Goal: Information Seeking & Learning: Check status

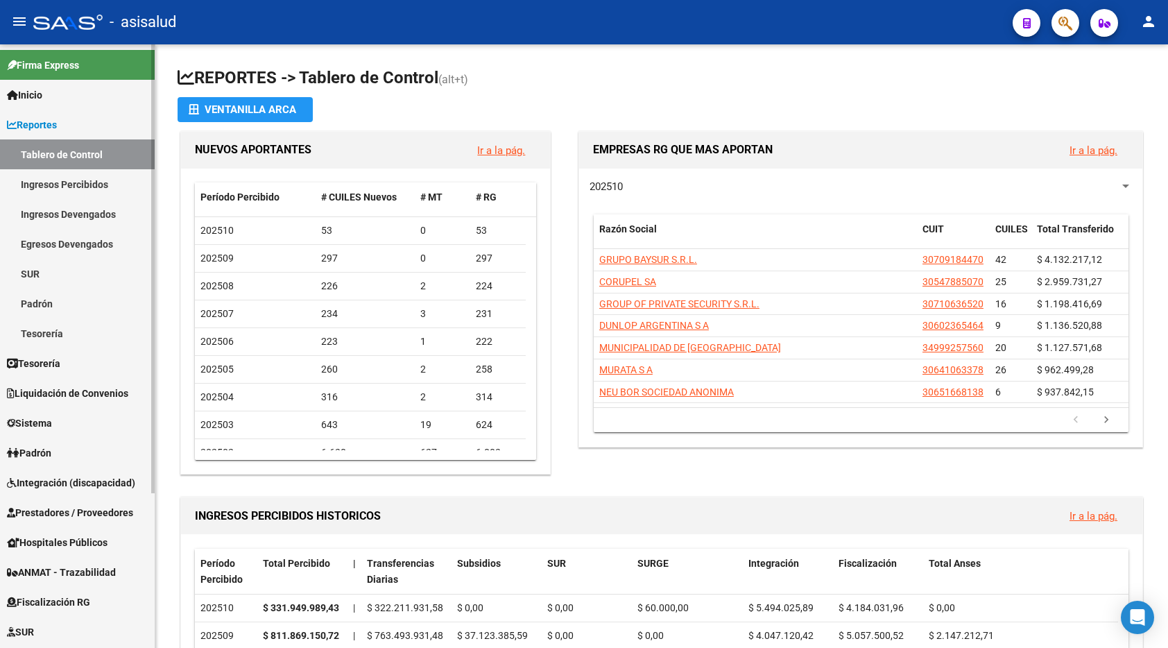
click at [80, 183] on link "Ingresos Percibidos" at bounding box center [77, 184] width 155 height 30
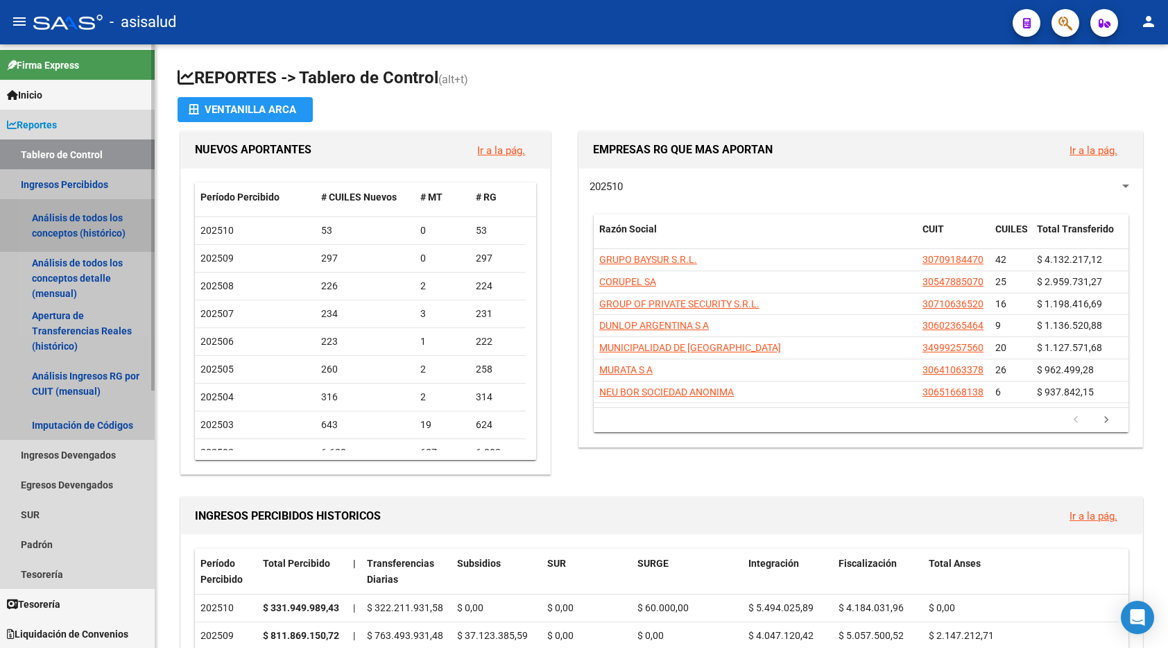
click at [76, 218] on link "Análisis de todos los conceptos (histórico)" at bounding box center [77, 225] width 155 height 53
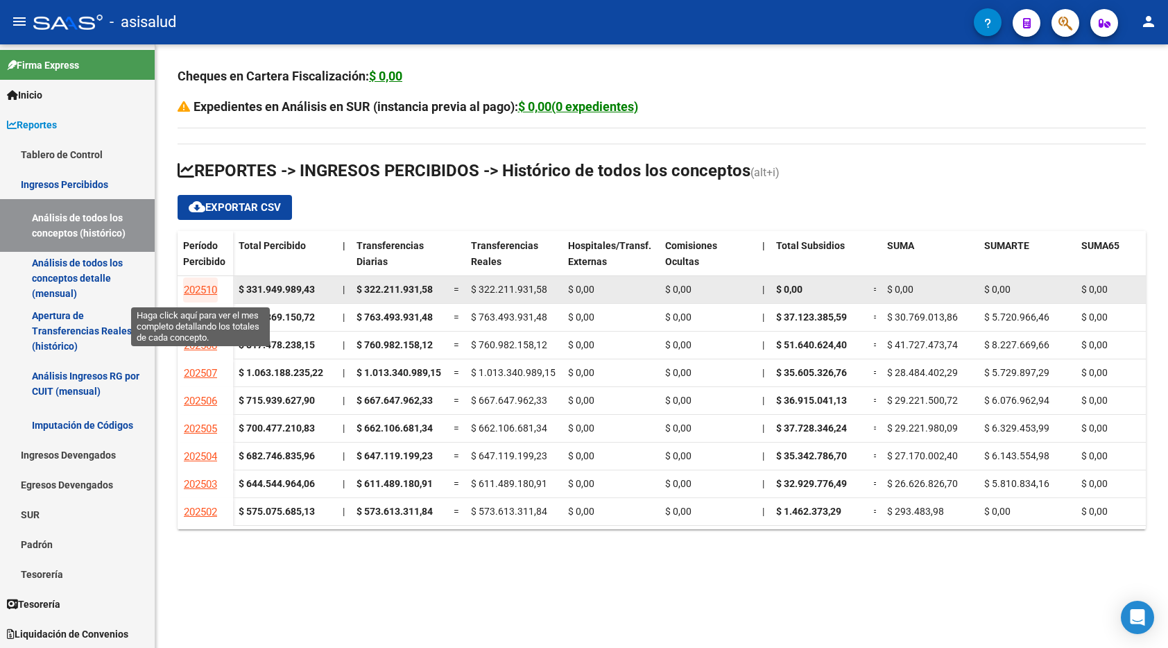
click at [200, 288] on span "202510" at bounding box center [200, 290] width 33 height 12
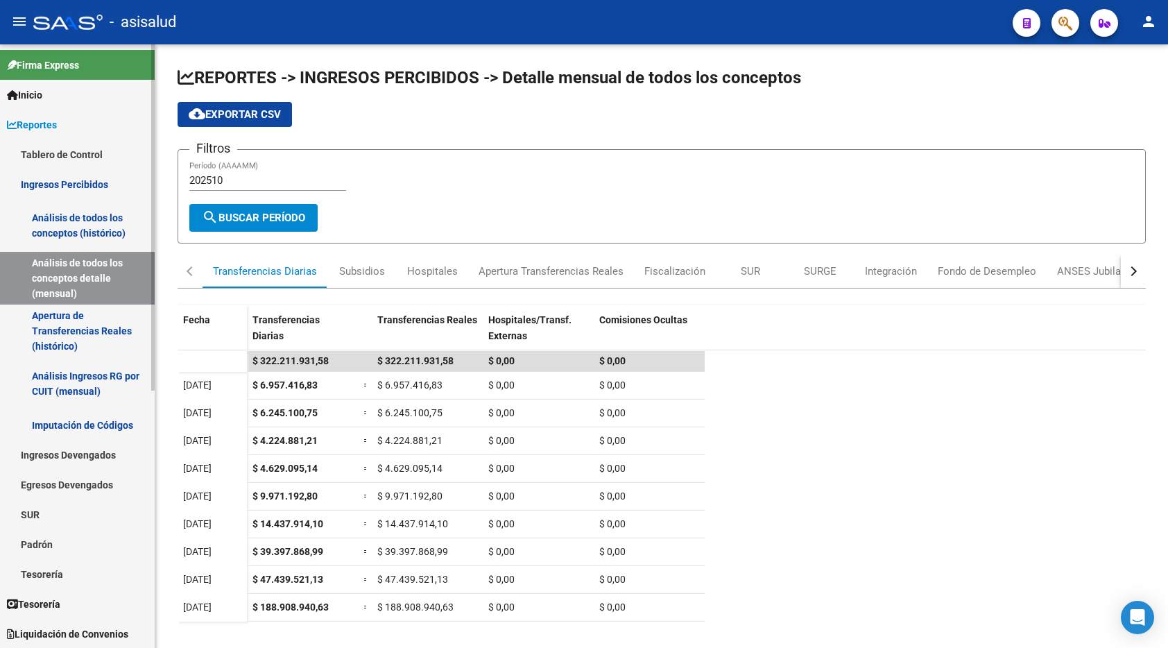
click at [84, 153] on link "Tablero de Control" at bounding box center [77, 154] width 155 height 30
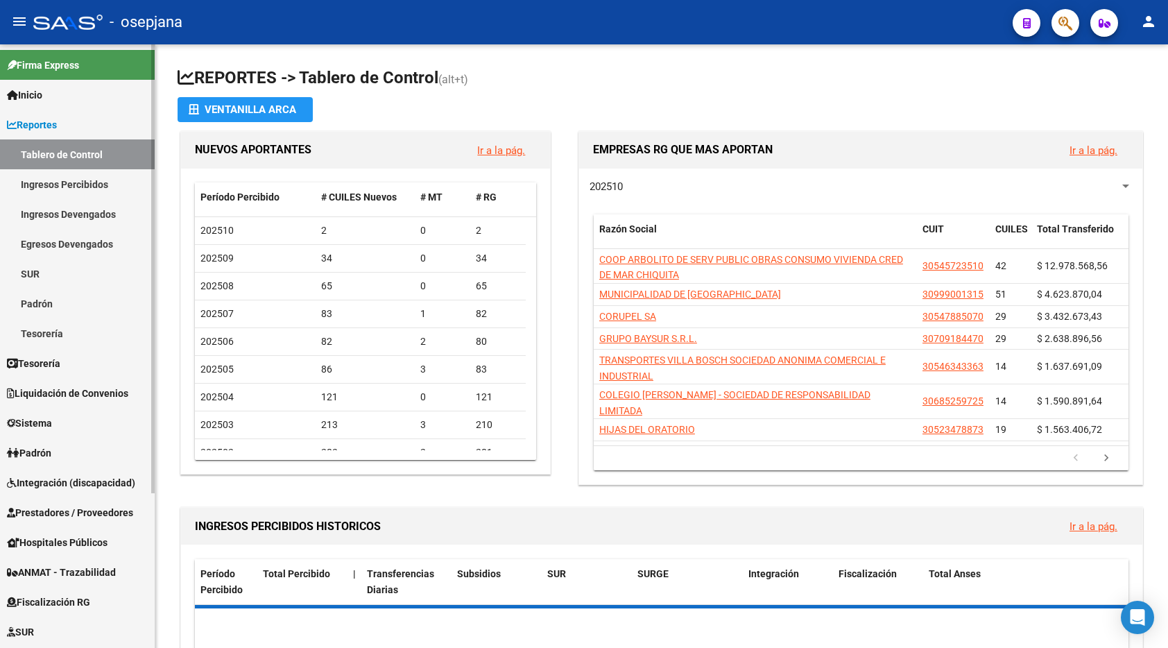
click at [47, 178] on link "Ingresos Percibidos" at bounding box center [77, 184] width 155 height 30
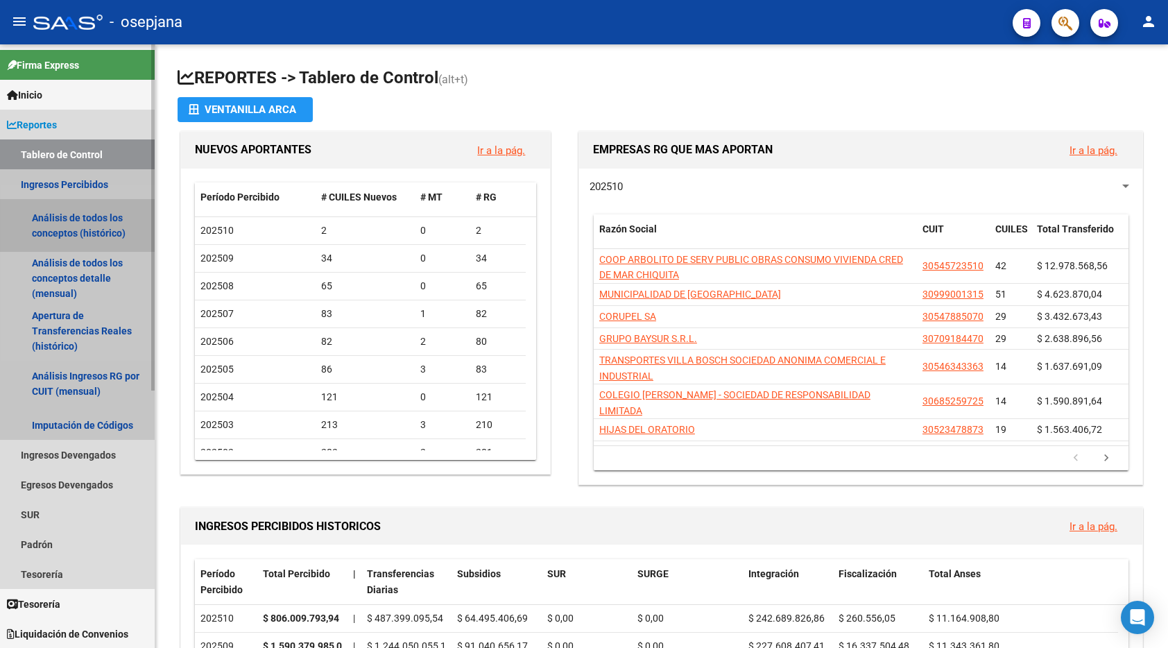
click at [52, 236] on link "Análisis de todos los conceptos (histórico)" at bounding box center [77, 225] width 155 height 53
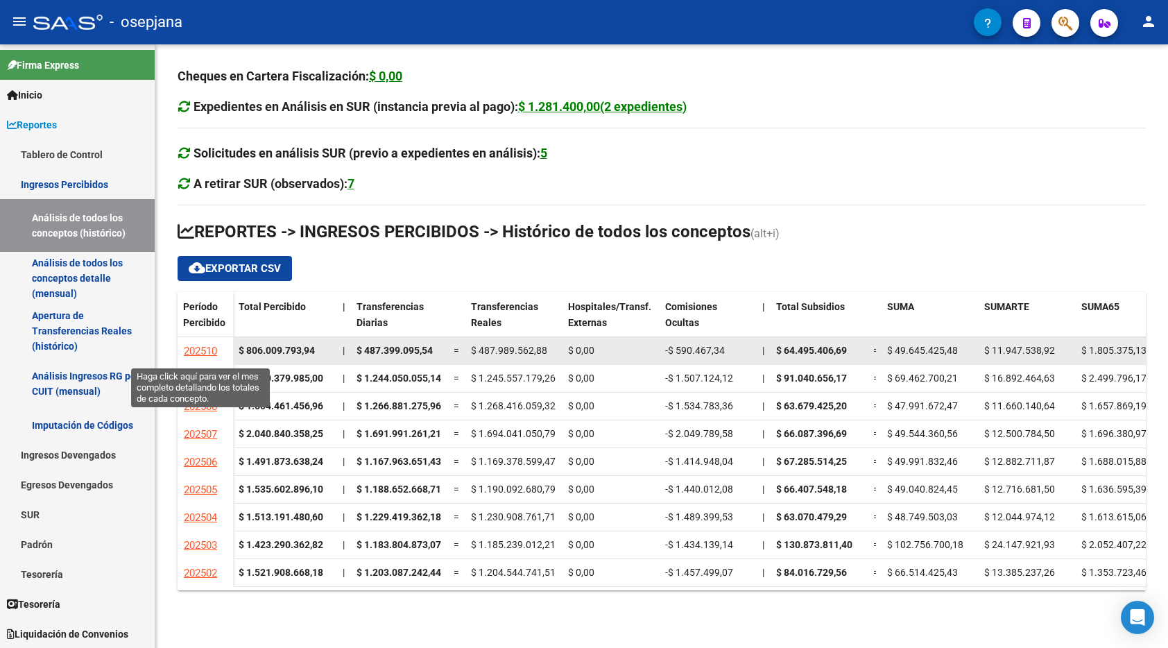
click at [203, 349] on span "202510" at bounding box center [200, 351] width 33 height 12
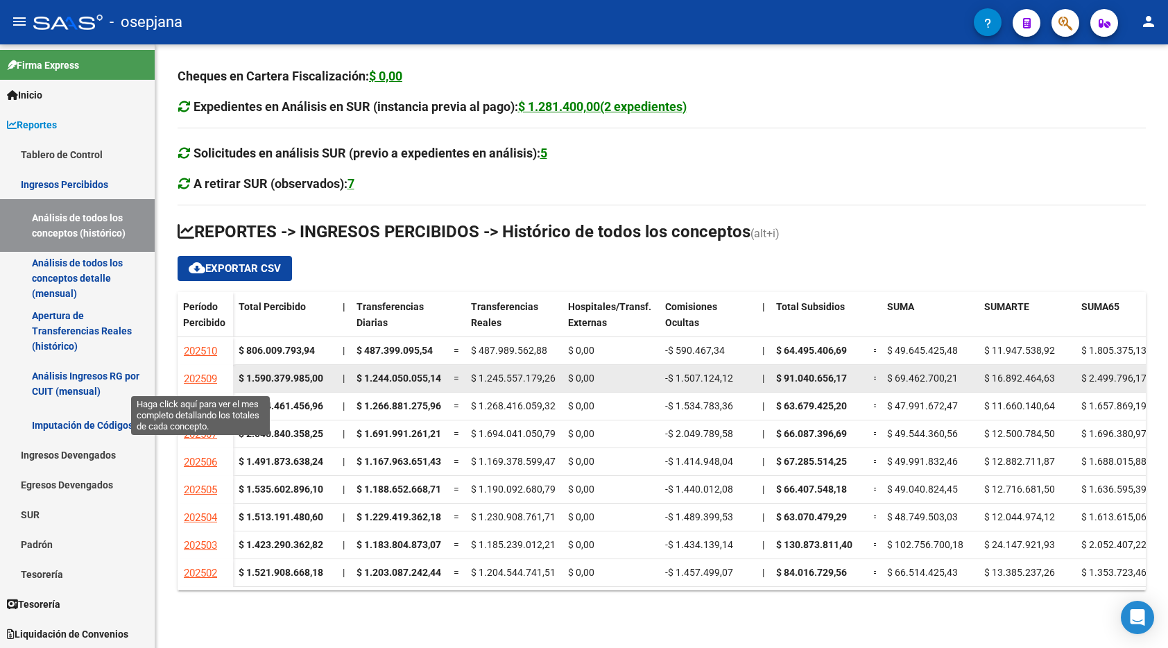
click at [198, 379] on span "202509" at bounding box center [200, 378] width 33 height 12
